Goal: Find specific page/section: Find specific page/section

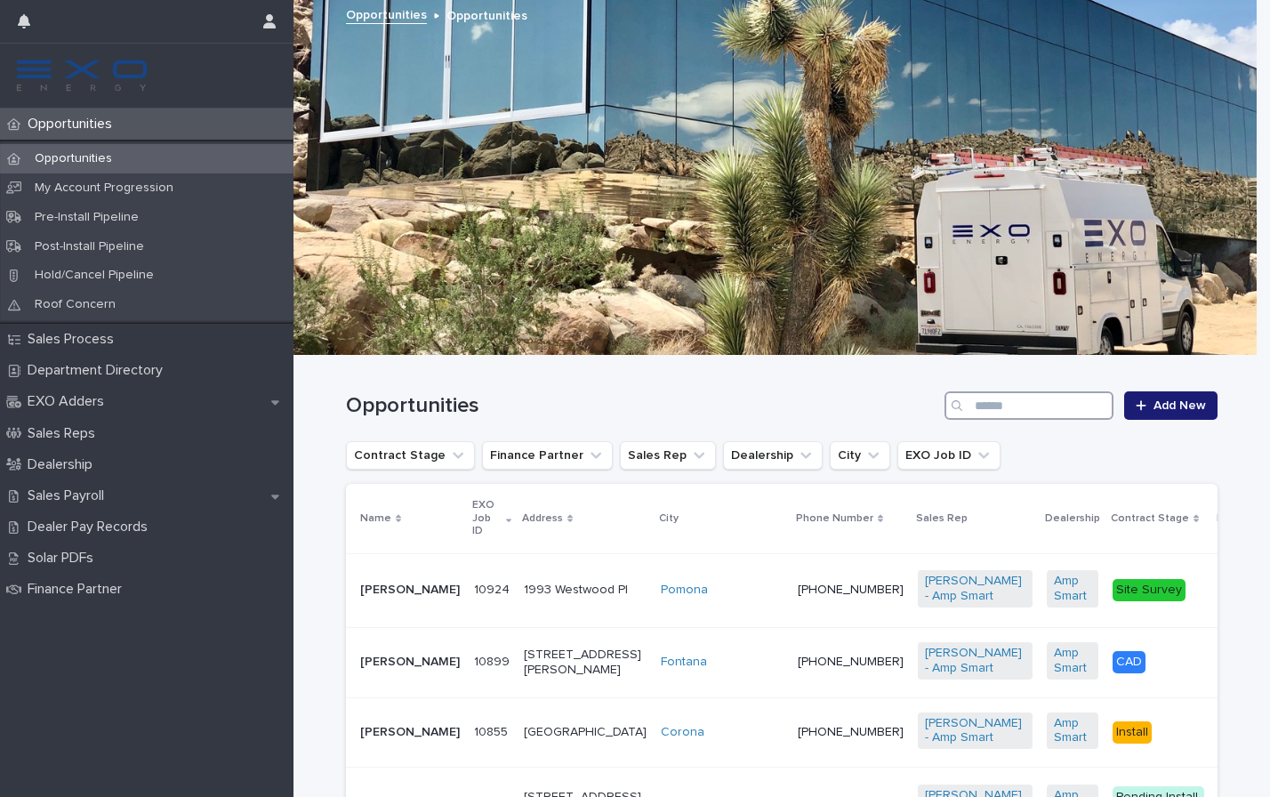
click at [1017, 406] on input "Search" at bounding box center [1028, 405] width 169 height 28
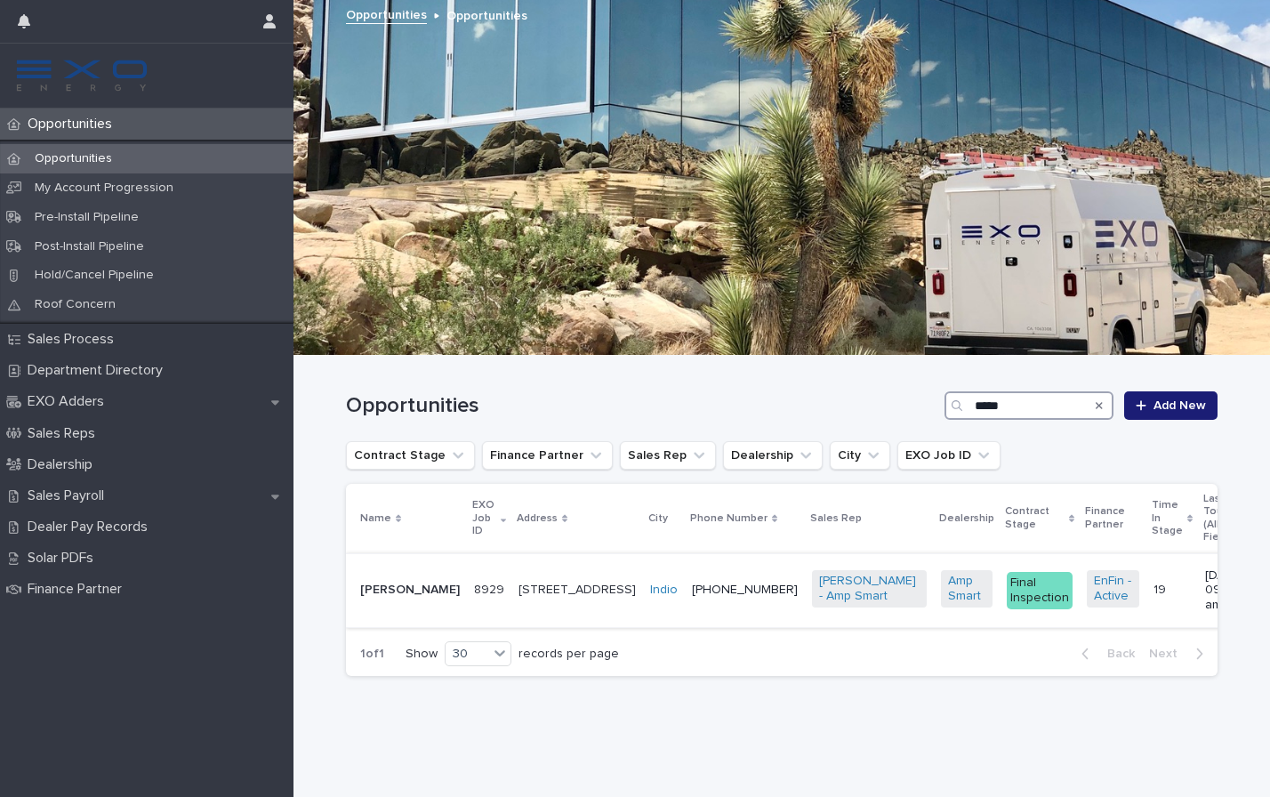
type input "*****"
click at [375, 582] on p "[PERSON_NAME]" at bounding box center [410, 589] width 100 height 15
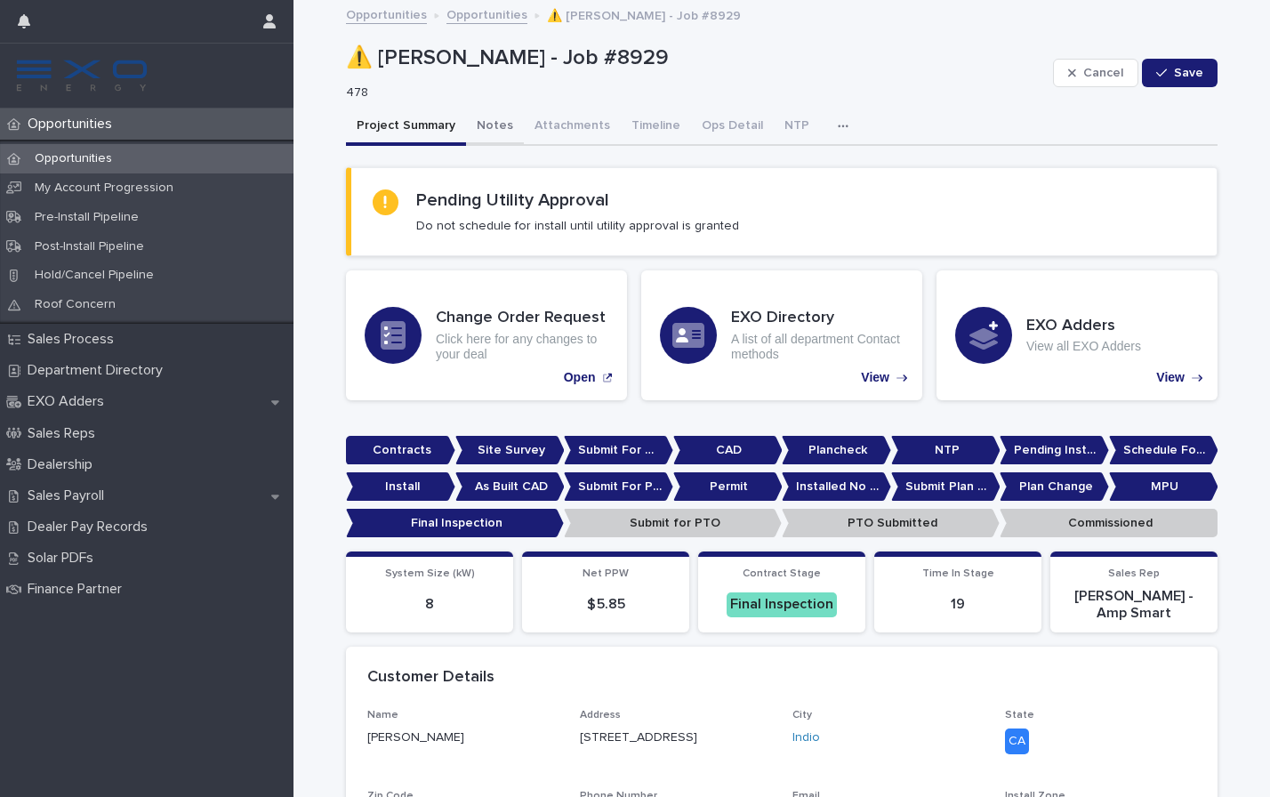
click at [476, 119] on button "Notes" at bounding box center [495, 126] width 58 height 37
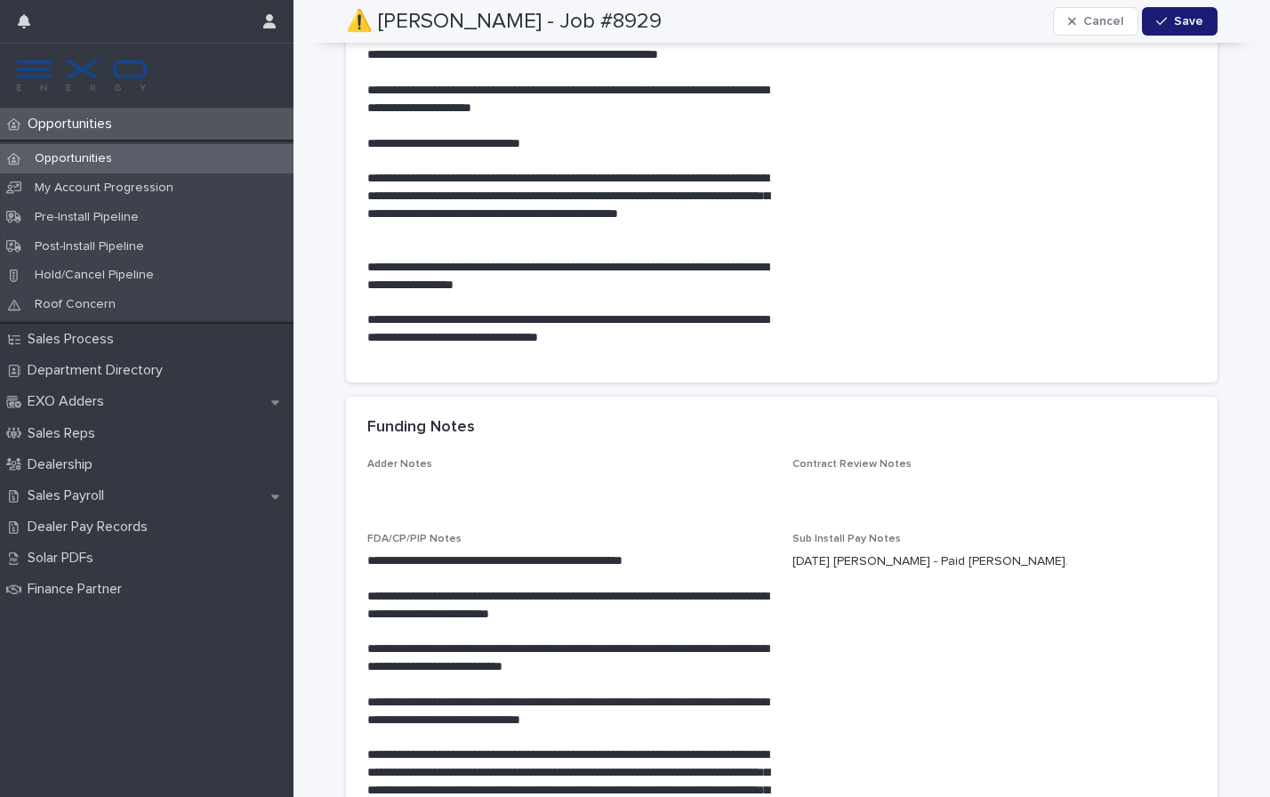
scroll to position [6759, 0]
drag, startPoint x: 686, startPoint y: 569, endPoint x: 564, endPoint y: 569, distance: 121.8
click at [567, 569] on p "**********" at bounding box center [569, 560] width 404 height 18
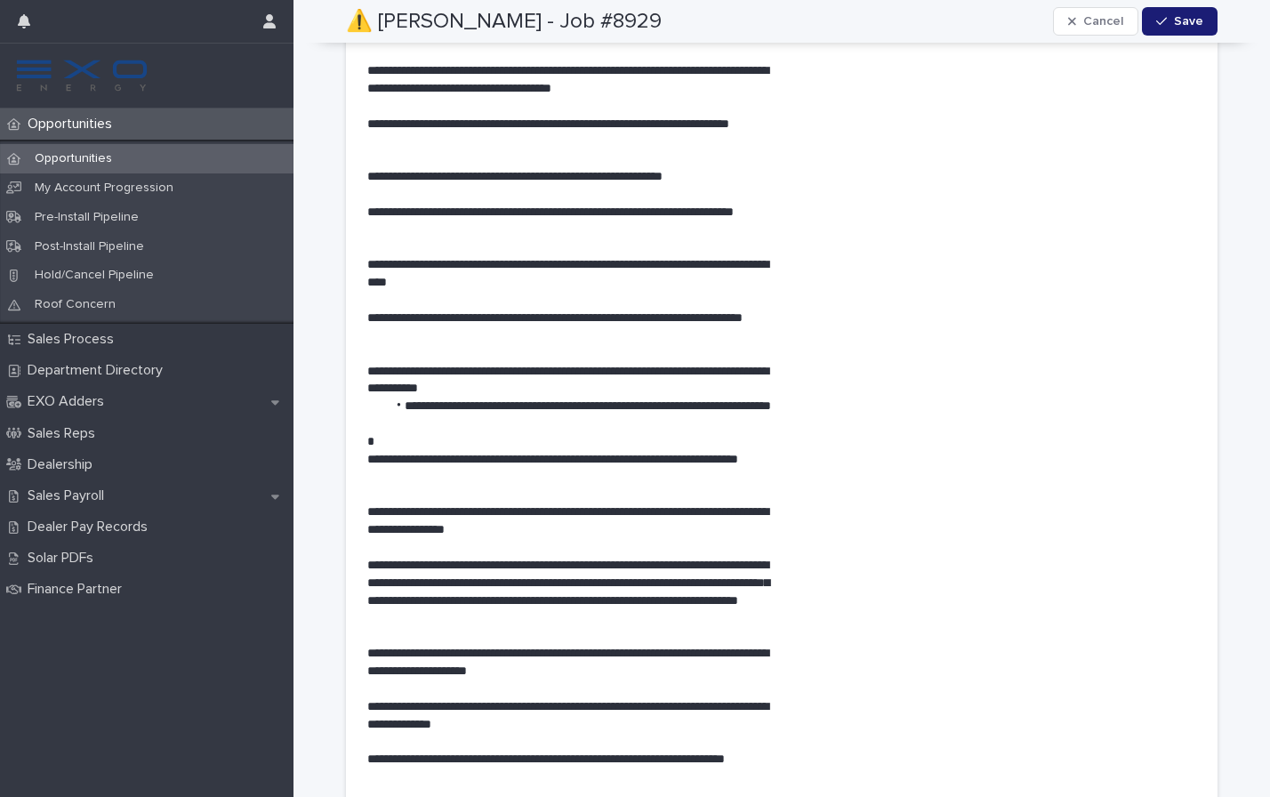
scroll to position [2531, 0]
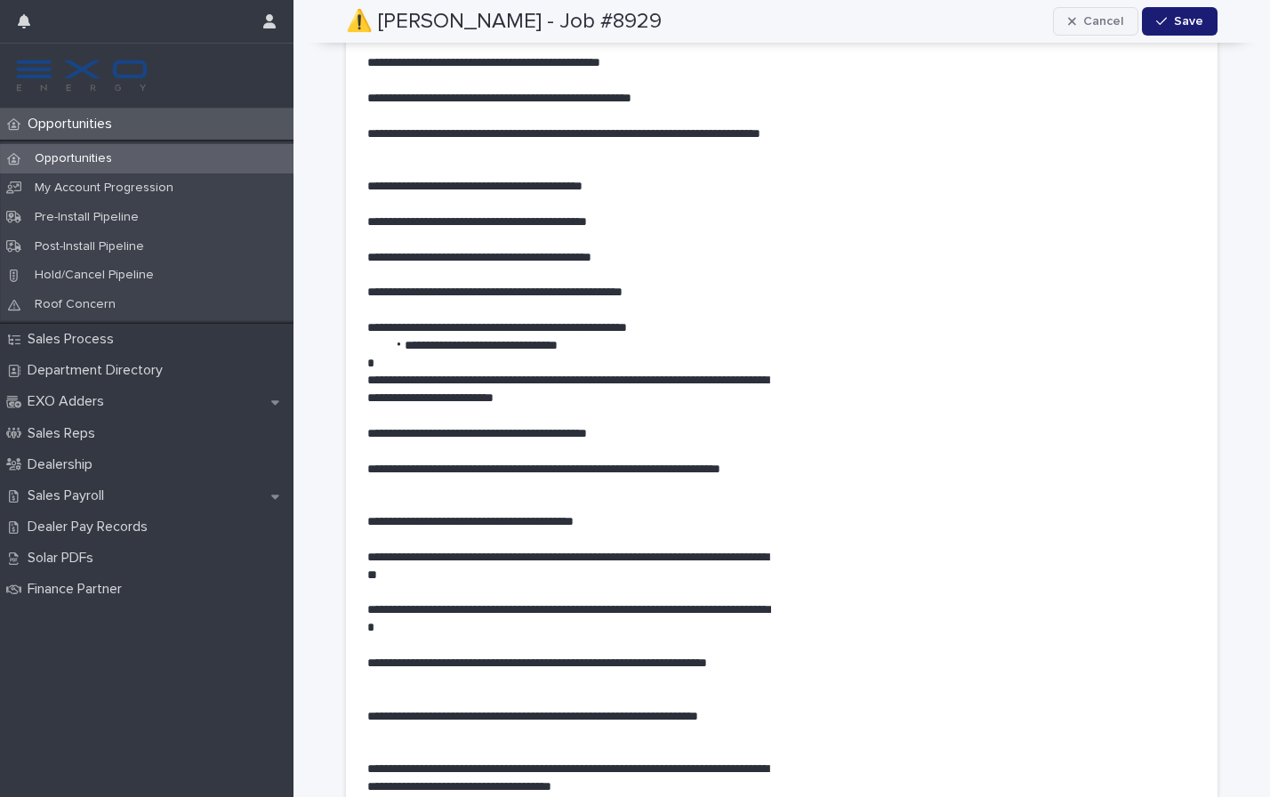
click at [1083, 23] on span "Cancel" at bounding box center [1103, 21] width 40 height 12
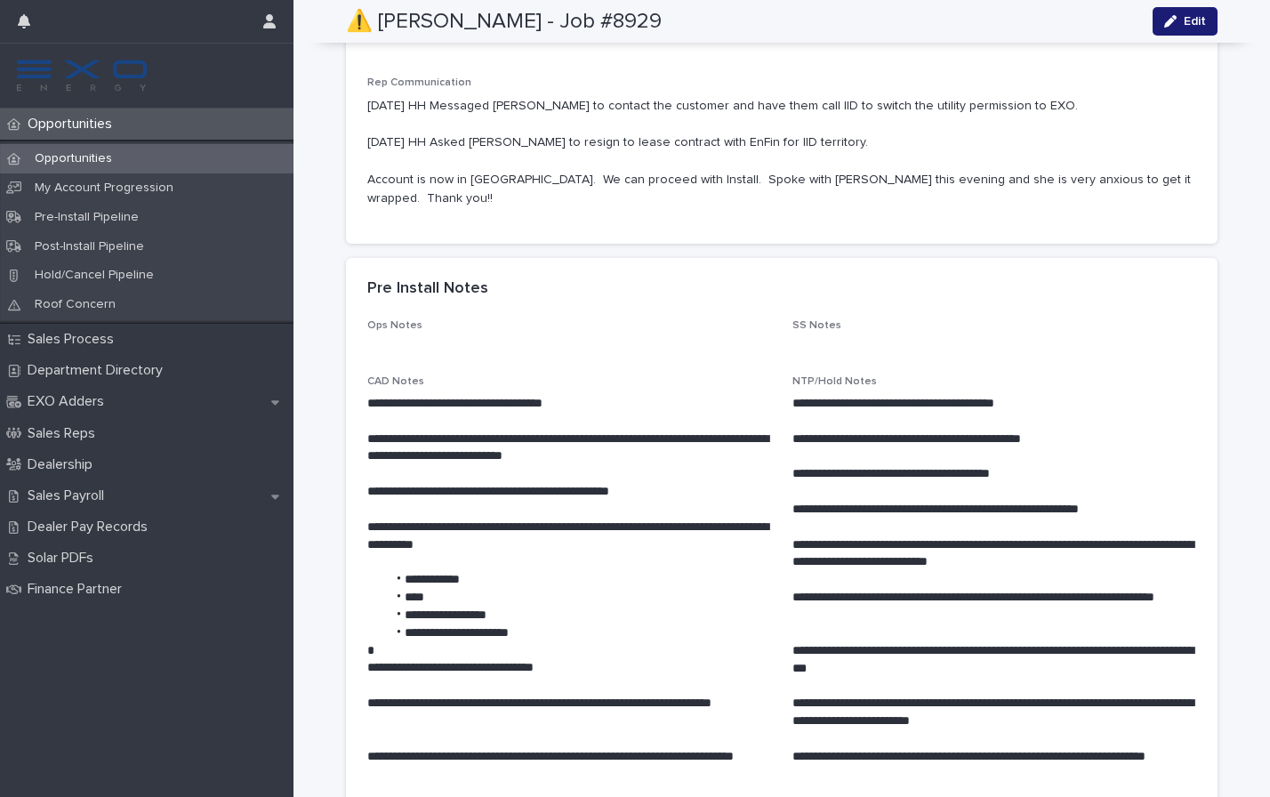
scroll to position [0, 0]
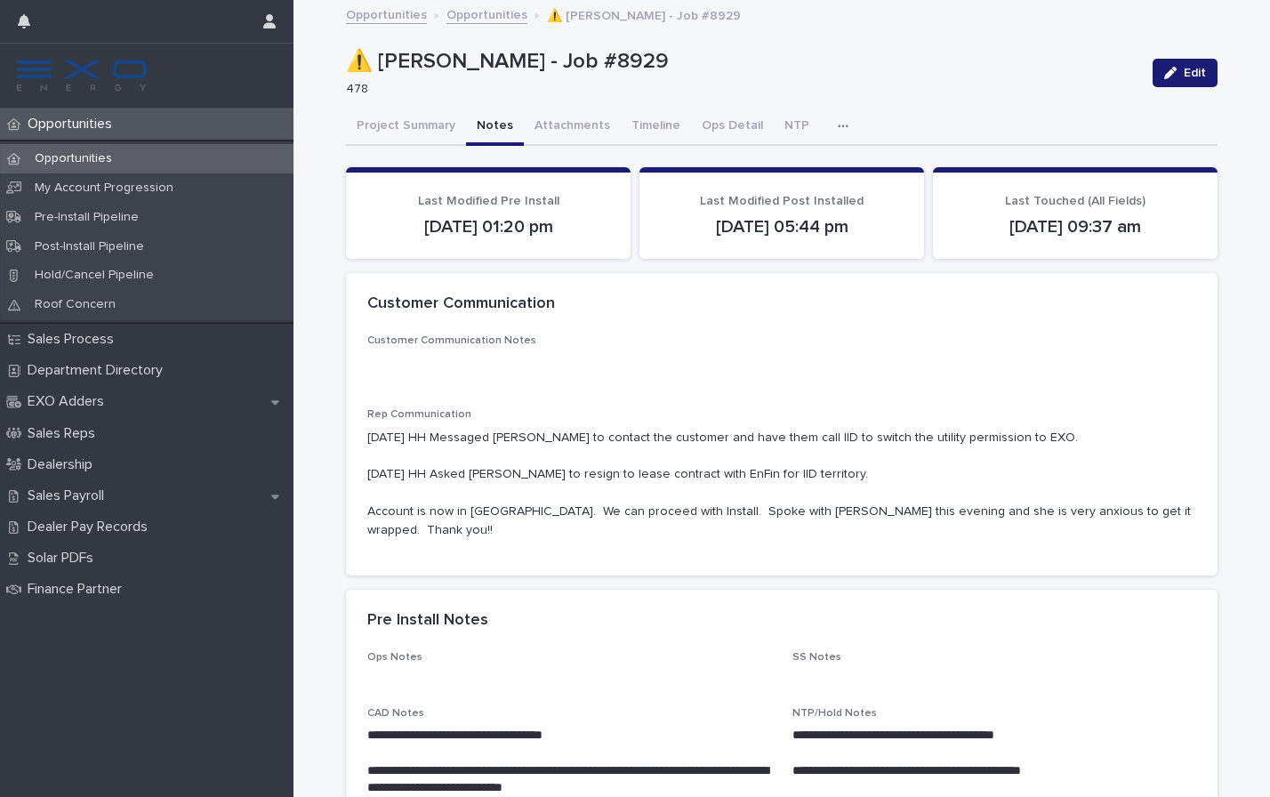
click at [116, 152] on p "Opportunities" at bounding box center [73, 158] width 106 height 15
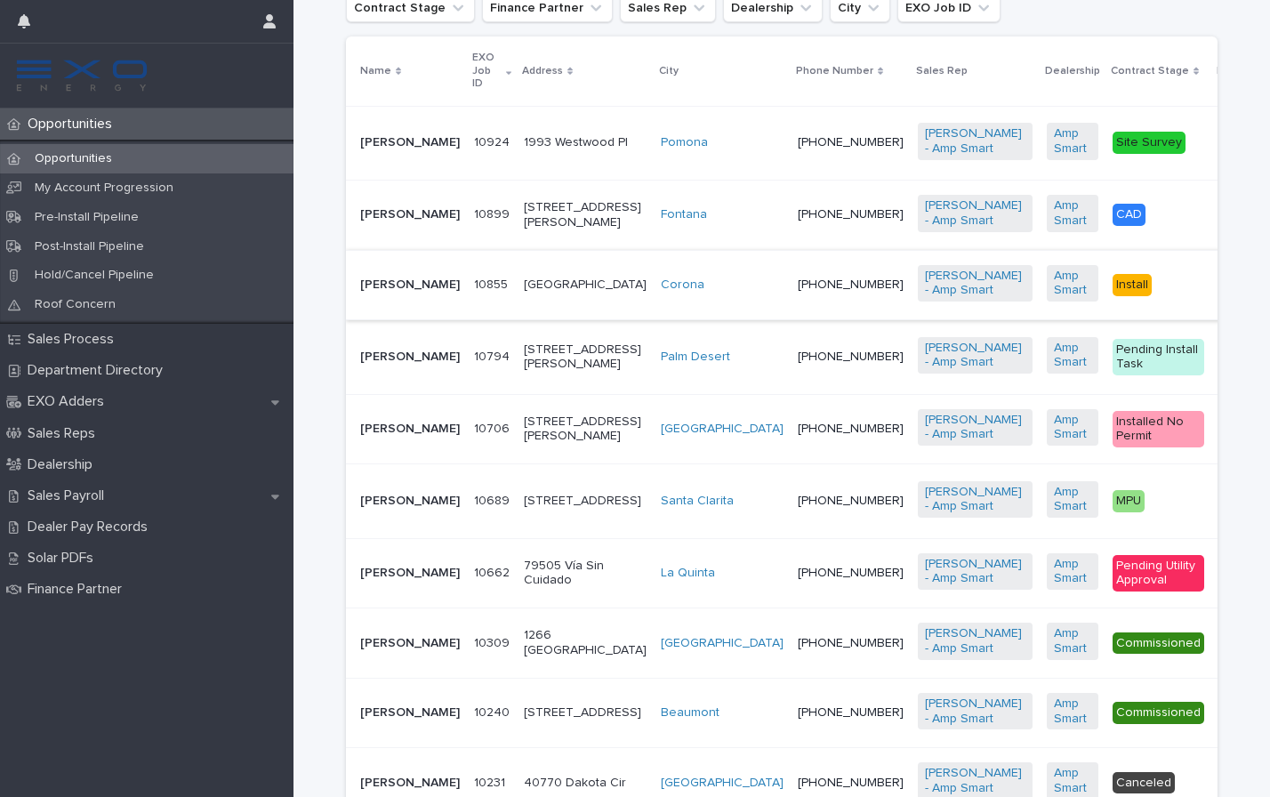
scroll to position [448, 0]
click at [381, 364] on p "[PERSON_NAME]" at bounding box center [410, 356] width 100 height 15
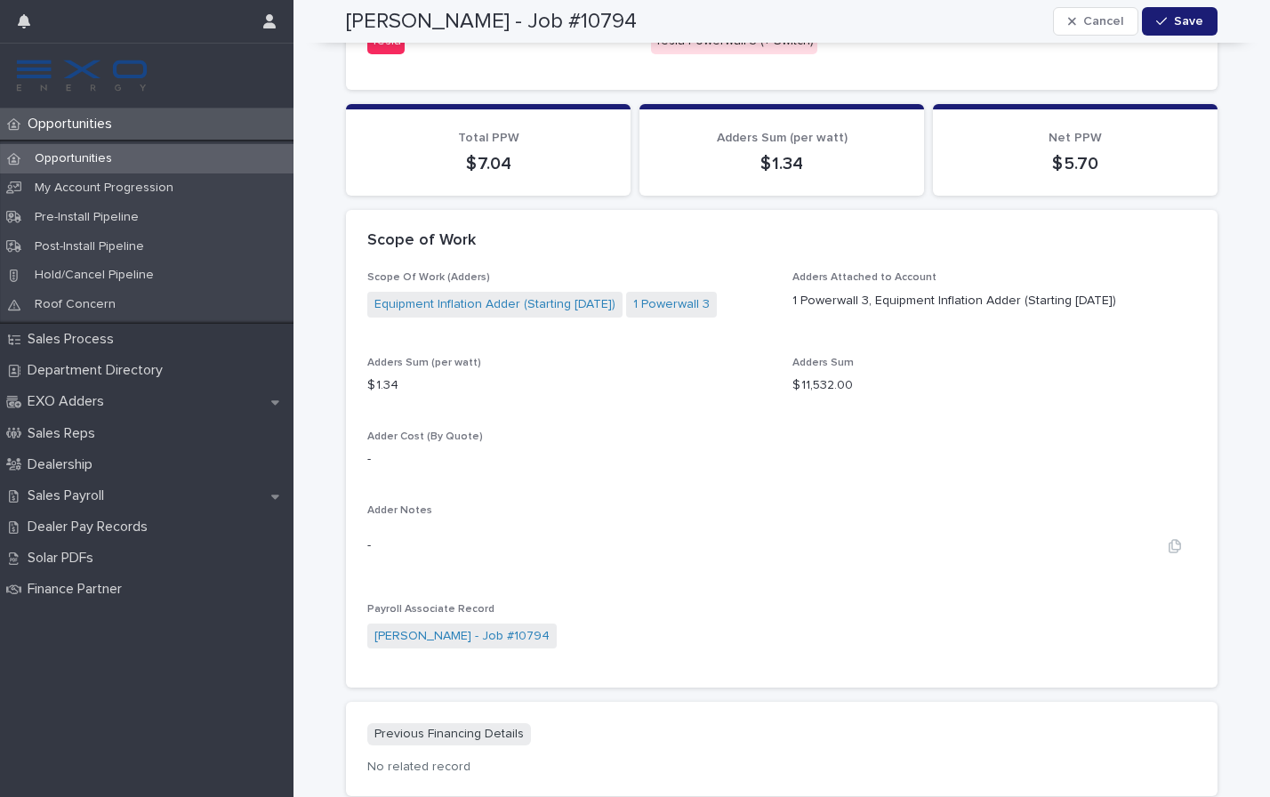
scroll to position [1503, 0]
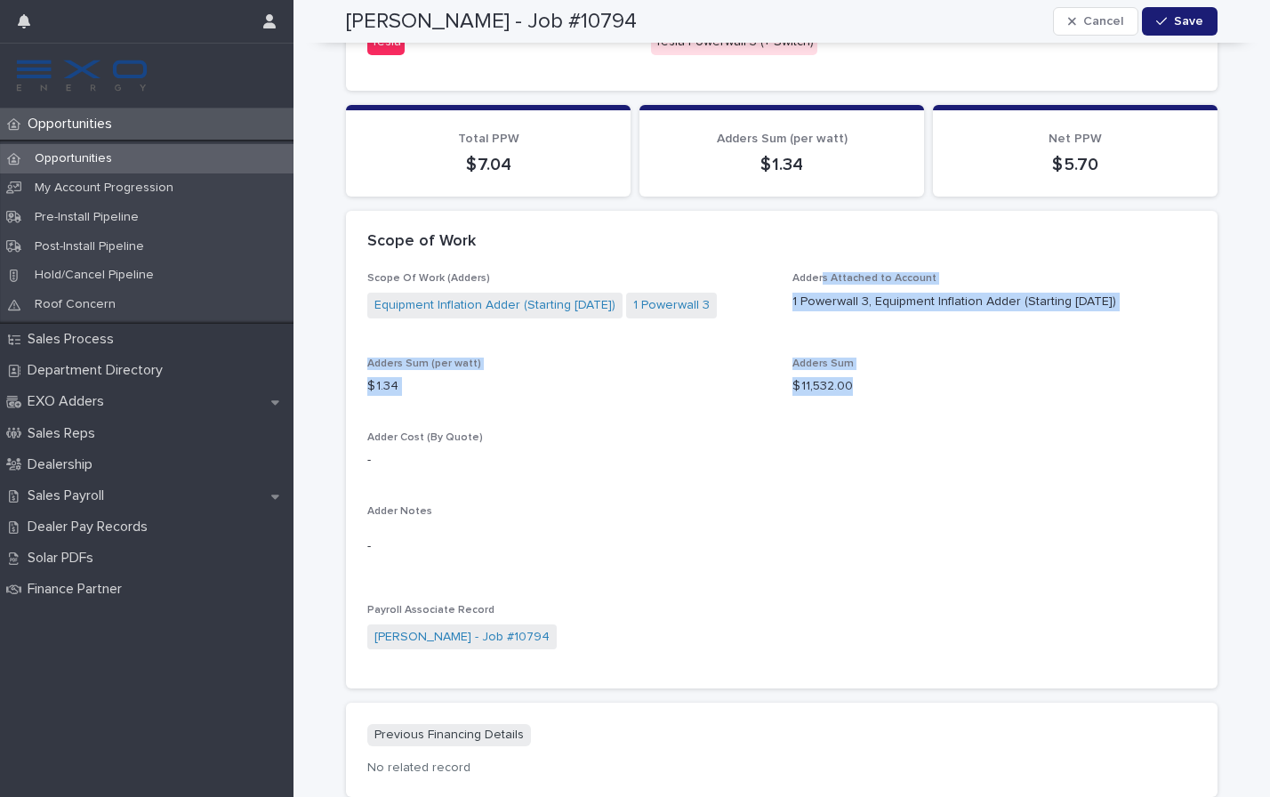
drag, startPoint x: 875, startPoint y: 376, endPoint x: 814, endPoint y: 266, distance: 126.2
click at [814, 272] on div "Scope Of Work (Adders) Equipment Inflation Adder (Starting [DATE]) 1 Powerwall …" at bounding box center [781, 469] width 829 height 395
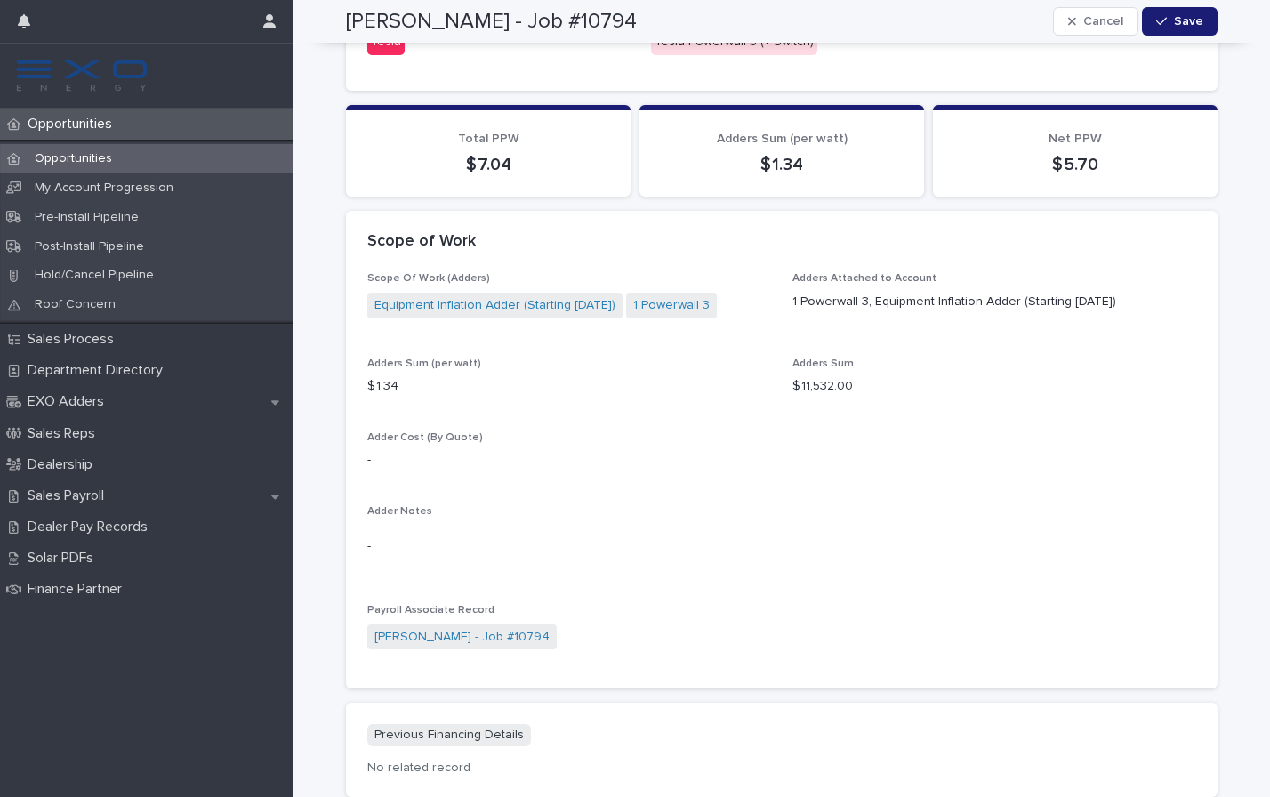
click at [775, 234] on div "Scope of Work" at bounding box center [778, 242] width 822 height 20
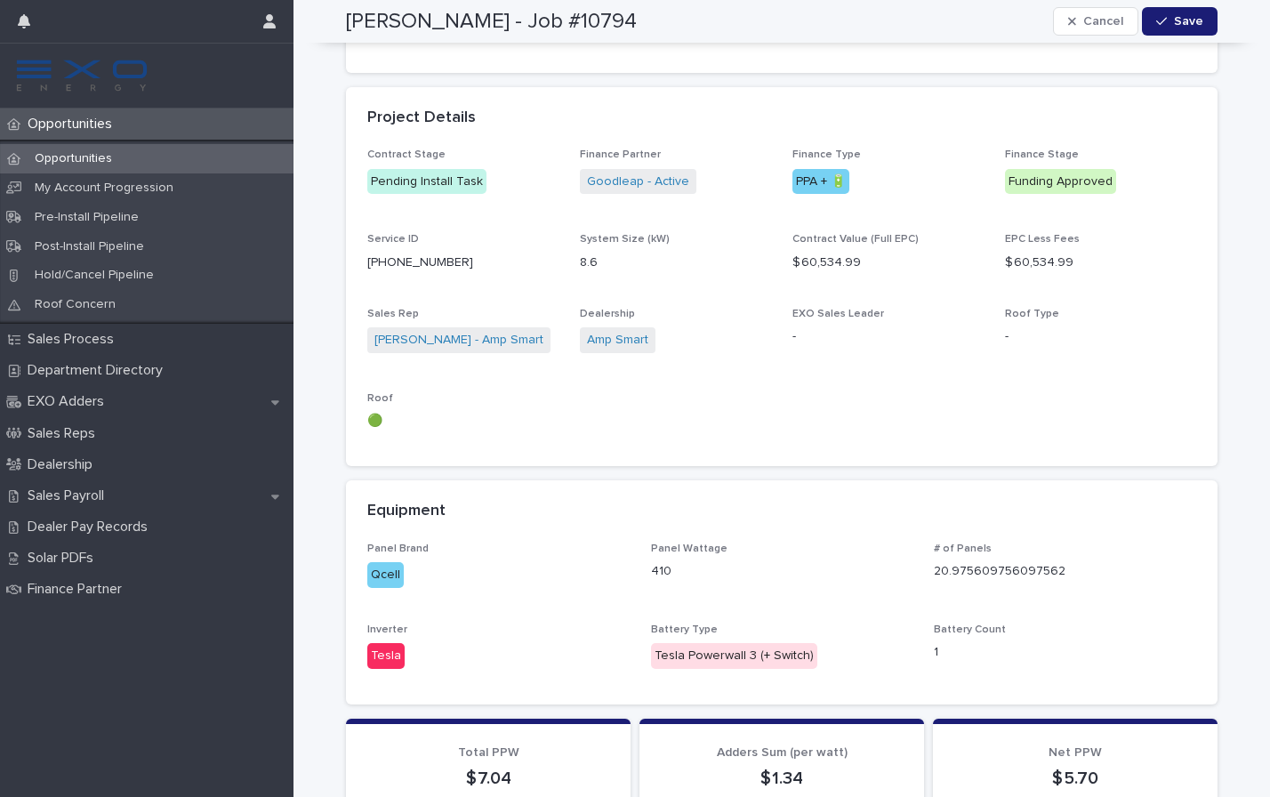
scroll to position [888, 0]
